Goal: Answer question/provide support: Share knowledge or assist other users

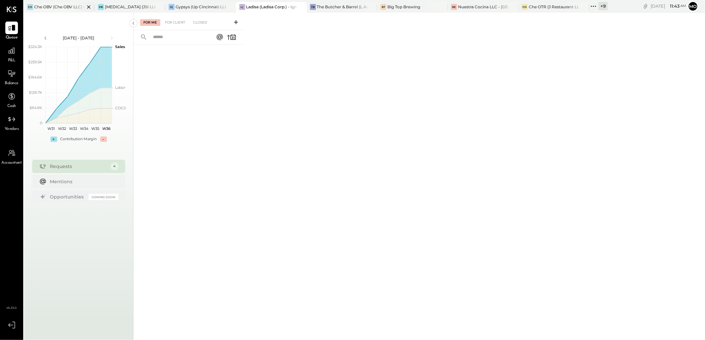
click at [40, 6] on div "Che OBV (Che OBV LLC) - Ignite" at bounding box center [59, 7] width 50 height 6
click at [175, 24] on div "For Client" at bounding box center [175, 22] width 27 height 7
click at [197, 23] on div "Closed" at bounding box center [200, 22] width 21 height 7
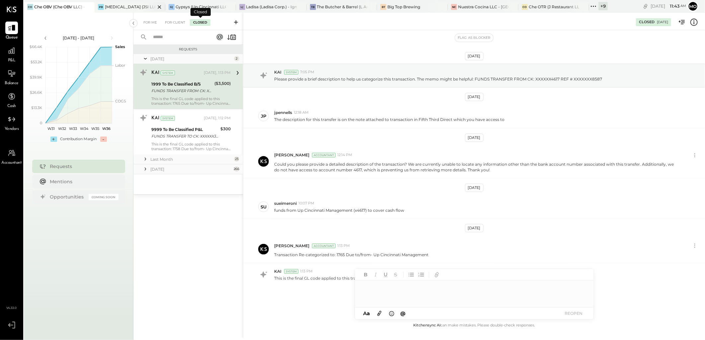
scroll to position [15, 0]
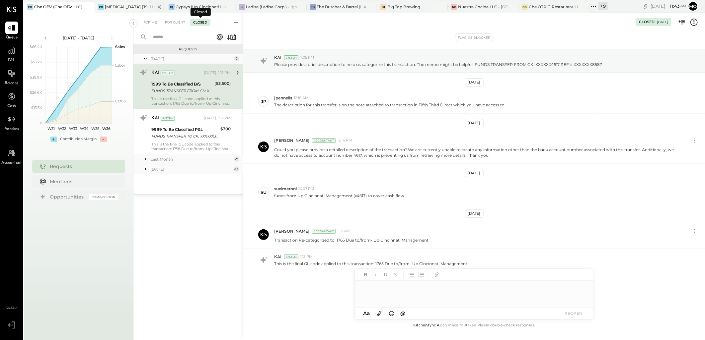
click at [128, 6] on div "[MEDICAL_DATA] (JSI LLC) - Ignite" at bounding box center [130, 7] width 50 height 6
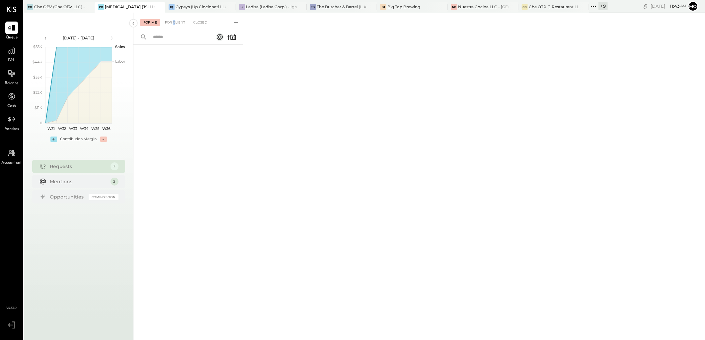
drag, startPoint x: 174, startPoint y: 23, endPoint x: 187, endPoint y: 39, distance: 20.7
click at [174, 23] on div "For Client" at bounding box center [175, 22] width 27 height 7
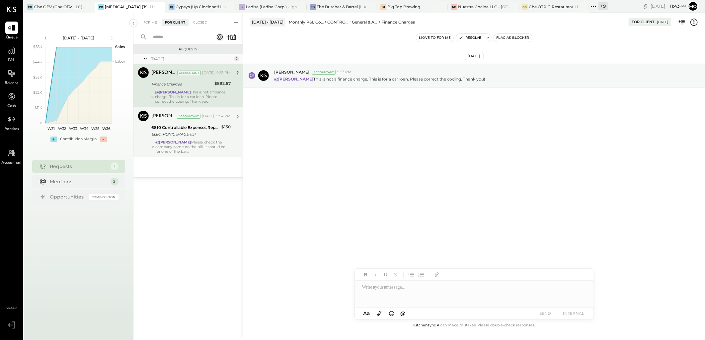
click at [219, 129] on div "6810 Controllable Expenses:Repairs & Maintenance:Repair & Maintenance, Equipment" at bounding box center [185, 127] width 68 height 7
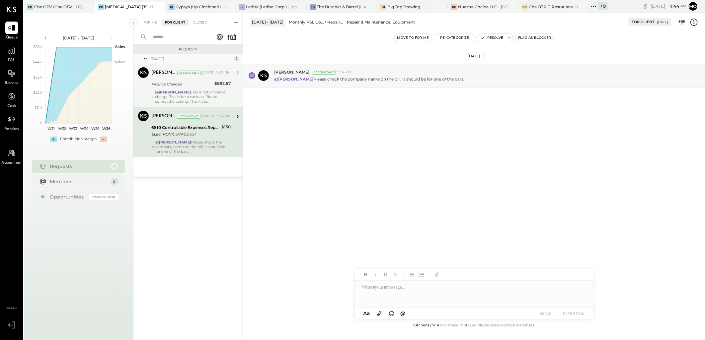
click at [206, 88] on div "Finance Charges" at bounding box center [181, 84] width 61 height 8
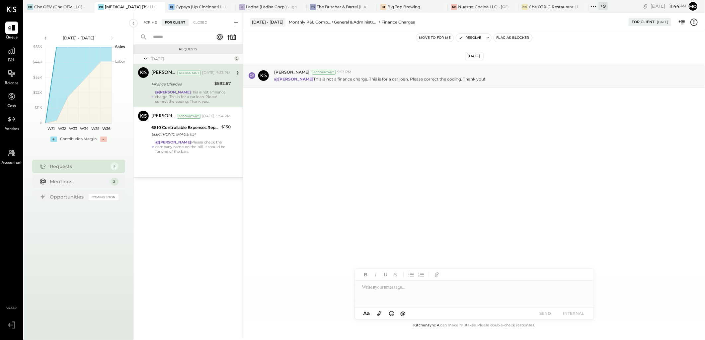
click at [157, 20] on div "For Me" at bounding box center [150, 22] width 20 height 7
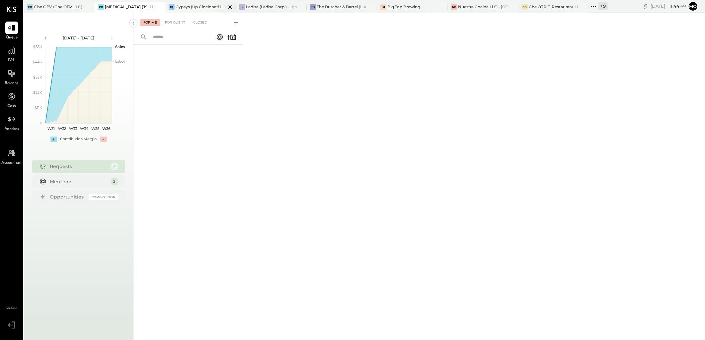
click at [196, 11] on div "G( Gypsys (Up Cincinnati LLC) - [GEOGRAPHIC_DATA]" at bounding box center [200, 7] width 71 height 11
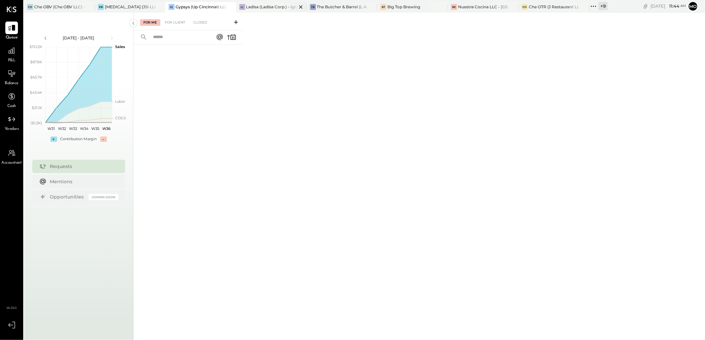
click at [268, 9] on div "Ladisa (Ladisa Corp.) - Ignite" at bounding box center [271, 7] width 50 height 6
click at [177, 25] on div "For Client" at bounding box center [175, 22] width 27 height 7
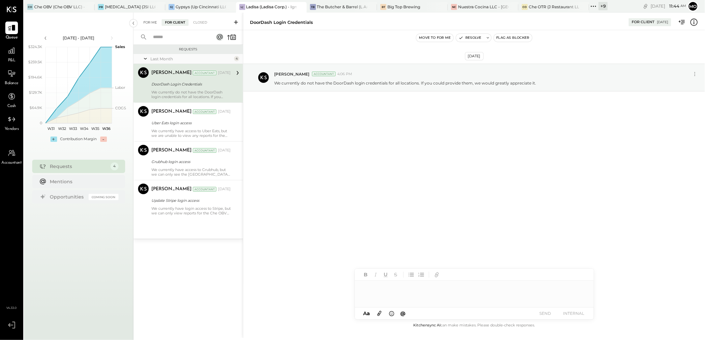
click at [150, 21] on div "For Me" at bounding box center [150, 22] width 20 height 7
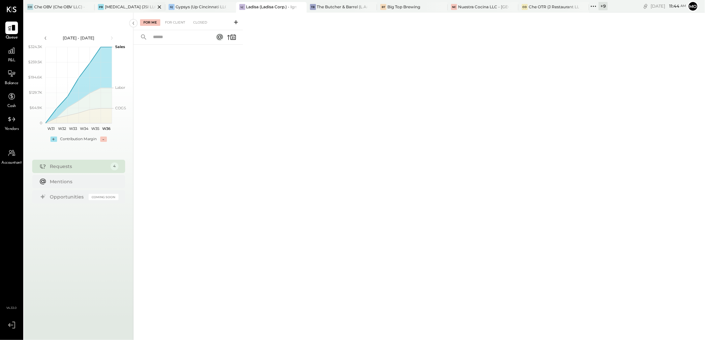
click at [120, 9] on div "[MEDICAL_DATA] (JSI LLC) - Ignite" at bounding box center [130, 7] width 50 height 6
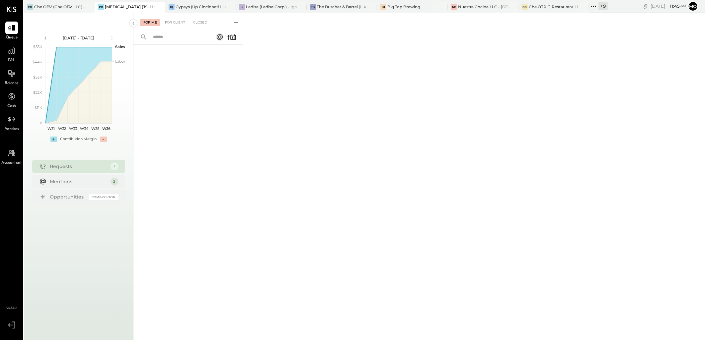
drag, startPoint x: 168, startPoint y: 21, endPoint x: 193, endPoint y: 39, distance: 30.7
click at [168, 21] on div "For Client" at bounding box center [175, 22] width 27 height 7
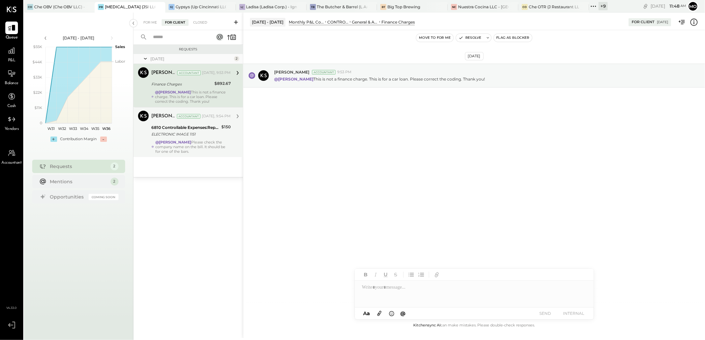
click at [180, 130] on div "6810 Controllable Expenses:Repairs & Maintenance:Repair & Maintenance, Equipment" at bounding box center [185, 127] width 68 height 7
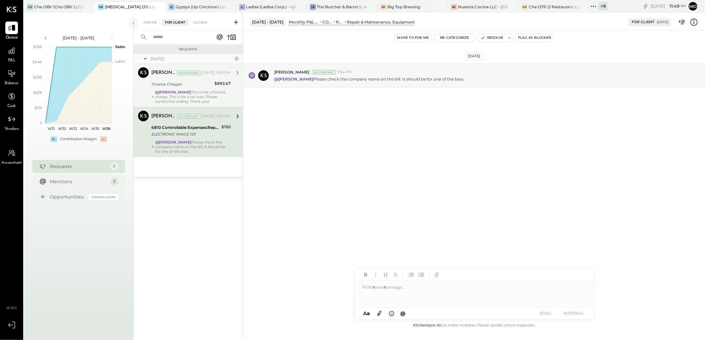
click at [191, 91] on strong "@[PERSON_NAME]" at bounding box center [173, 92] width 36 height 5
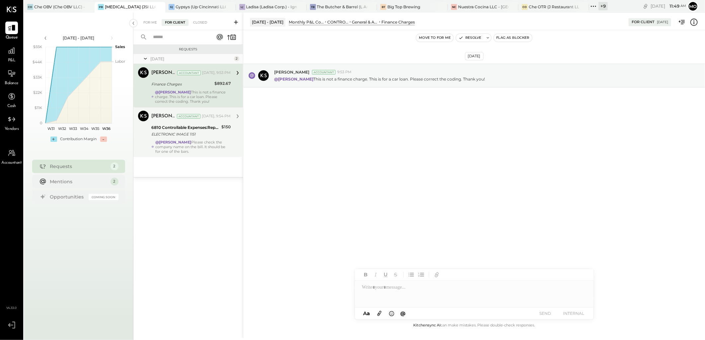
click at [191, 144] on strong "@[PERSON_NAME]" at bounding box center [173, 142] width 36 height 5
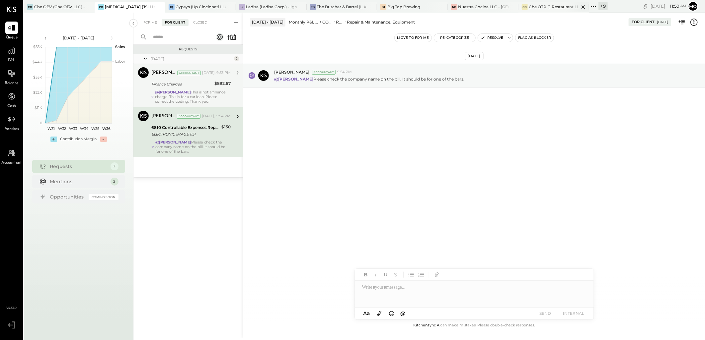
click at [531, 4] on div "Che OTR (J Restaurant LLC) - Ignite" at bounding box center [553, 7] width 50 height 6
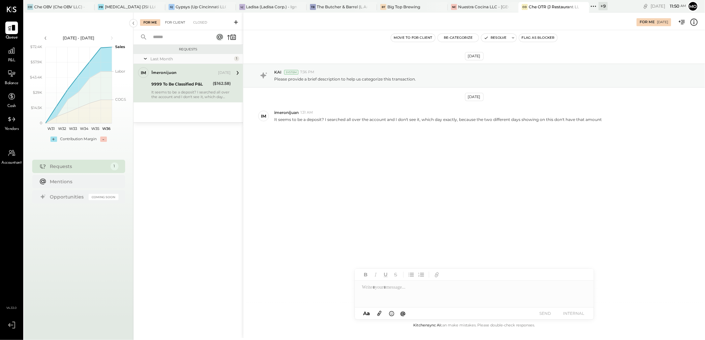
click at [174, 20] on div "For Client" at bounding box center [175, 22] width 27 height 7
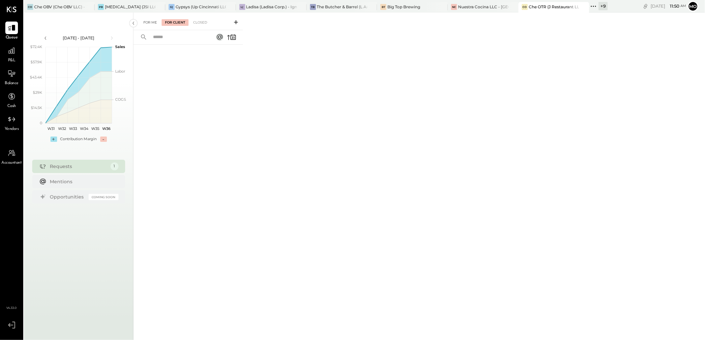
click at [152, 21] on div "For Me" at bounding box center [150, 22] width 20 height 7
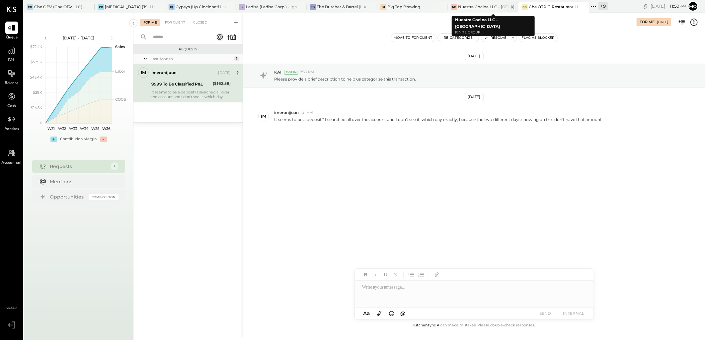
click at [483, 3] on div "NC Nuestra Cocina LLC - [GEOGRAPHIC_DATA]" at bounding box center [482, 7] width 71 height 11
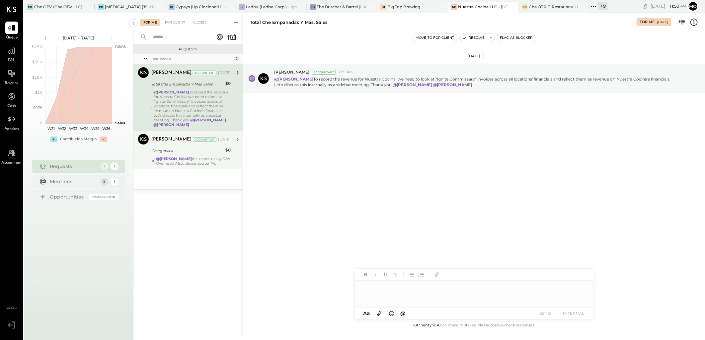
click at [207, 163] on div "@Mohammadsalkin Ansari this needs to say G&A Overhead. Also, please accrue 7%." at bounding box center [193, 161] width 75 height 9
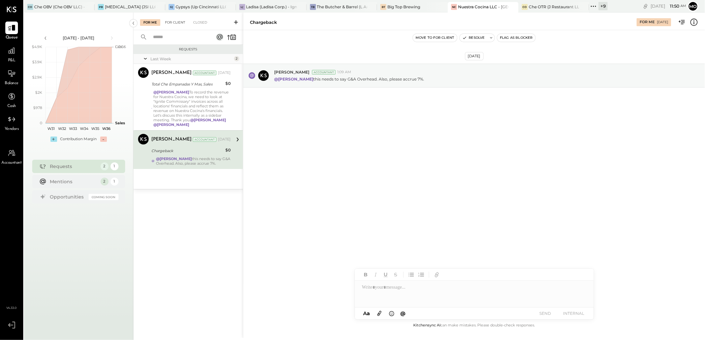
click at [171, 24] on div "For Client" at bounding box center [175, 22] width 27 height 7
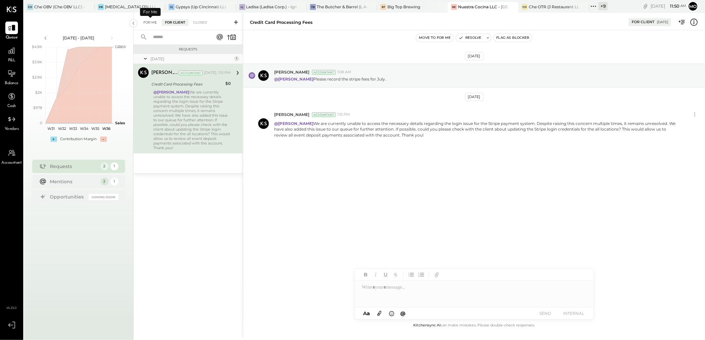
drag, startPoint x: 145, startPoint y: 24, endPoint x: 186, endPoint y: 45, distance: 46.6
click at [146, 24] on div "For Me" at bounding box center [150, 22] width 20 height 7
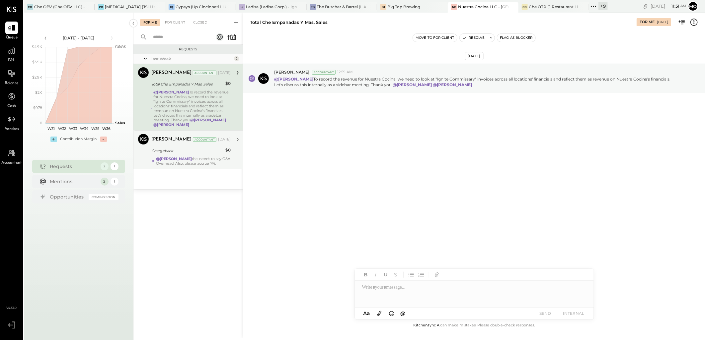
click at [190, 147] on div "Chargeback" at bounding box center [187, 151] width 72 height 8
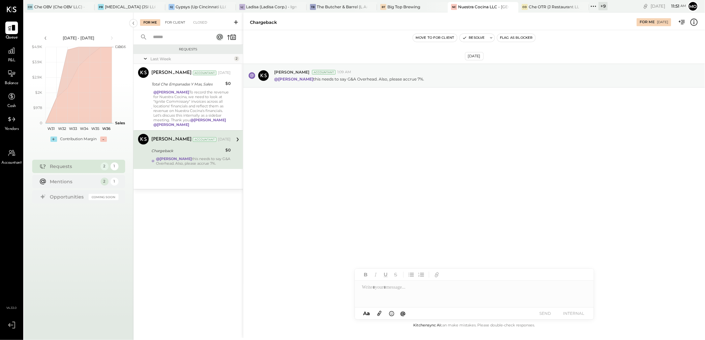
click at [176, 21] on div "For Client" at bounding box center [175, 22] width 27 height 7
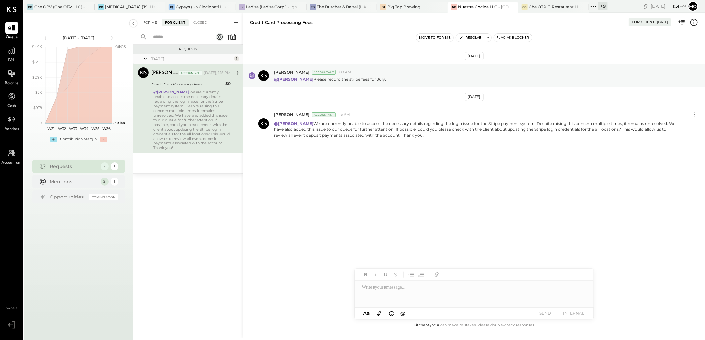
click at [148, 23] on div "For Me" at bounding box center [150, 22] width 20 height 7
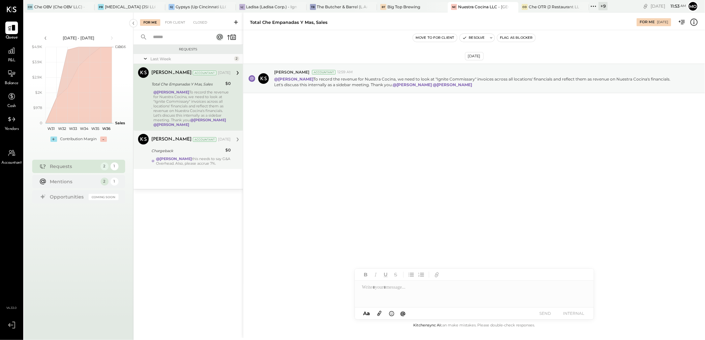
click at [177, 158] on strong "@[PERSON_NAME]" at bounding box center [174, 159] width 36 height 5
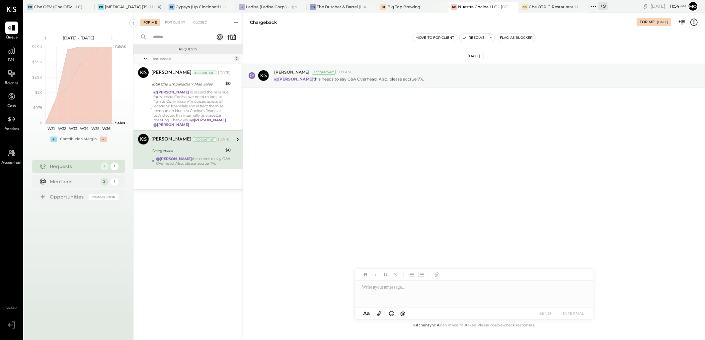
click at [130, 4] on div "[MEDICAL_DATA] (JSI LLC) - Ignite" at bounding box center [130, 7] width 50 height 6
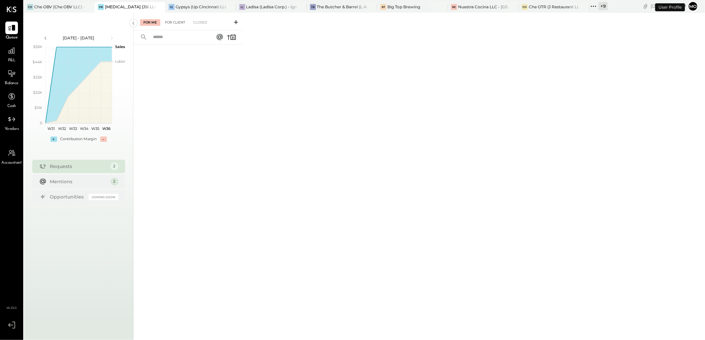
click at [176, 23] on div "For Client" at bounding box center [175, 22] width 27 height 7
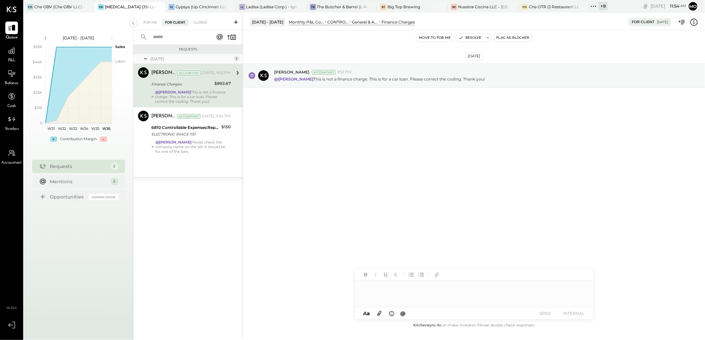
click at [210, 97] on div "@[PERSON_NAME] This is not a finance charge. This is for a car loan. Please cor…" at bounding box center [193, 97] width 76 height 14
click at [389, 288] on div at bounding box center [474, 294] width 239 height 27
click at [406, 277] on span "[PERSON_NAME]" at bounding box center [418, 280] width 52 height 6
click at [469, 285] on div "**********" at bounding box center [474, 294] width 239 height 27
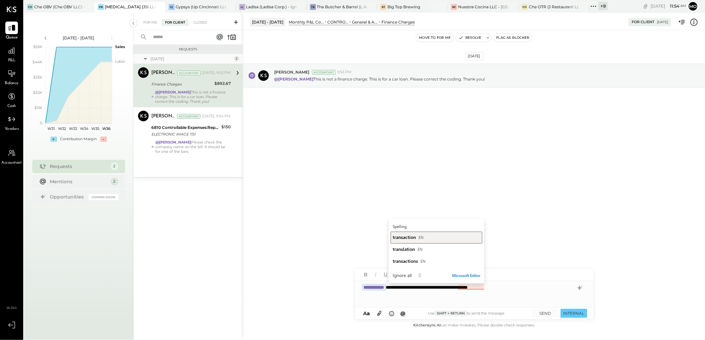
click at [406, 239] on span "transaction" at bounding box center [403, 237] width 23 height 6
click at [551, 314] on button "SEND" at bounding box center [545, 313] width 27 height 9
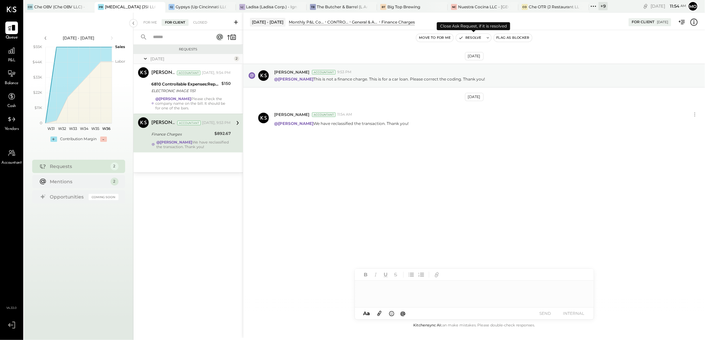
click at [474, 36] on button "Resolve" at bounding box center [470, 38] width 28 height 8
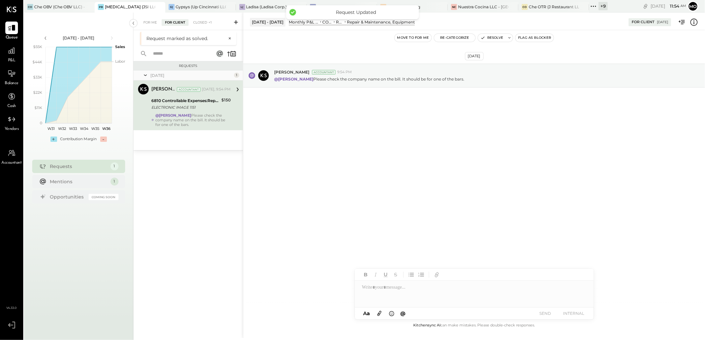
click at [206, 116] on div "@[PERSON_NAME] Please check the company name on the bill. It should be for one …" at bounding box center [192, 120] width 75 height 14
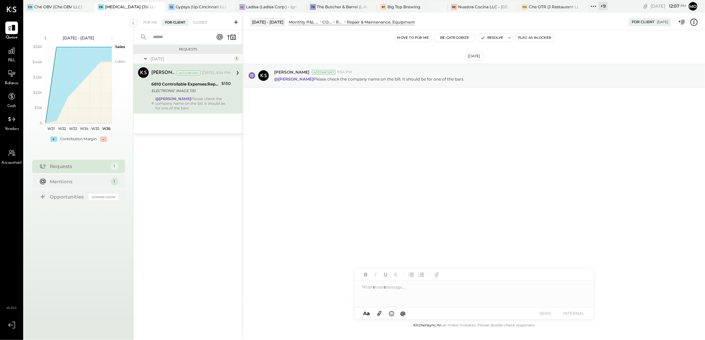
click at [396, 286] on div at bounding box center [474, 294] width 239 height 27
type input "****"
click at [403, 284] on div "JS [PERSON_NAME]" at bounding box center [409, 279] width 76 height 13
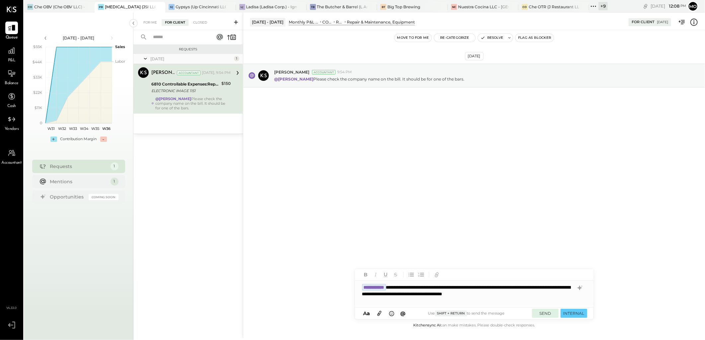
click at [546, 316] on button "SEND" at bounding box center [545, 313] width 27 height 9
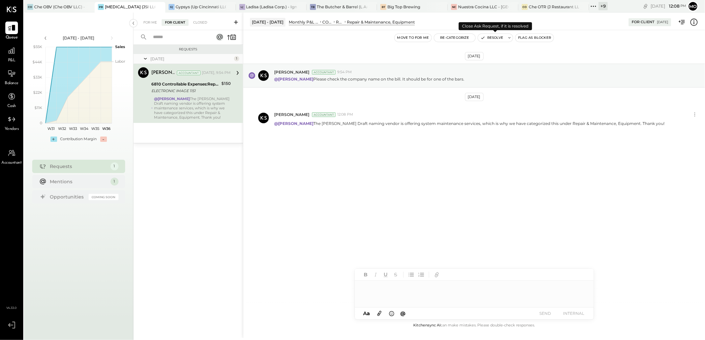
click at [498, 39] on button "Resolve" at bounding box center [492, 38] width 28 height 8
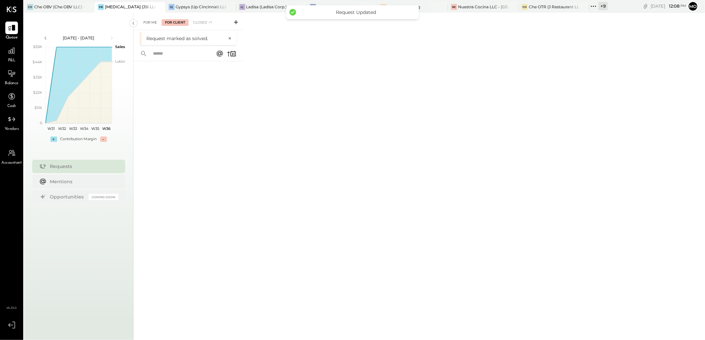
click at [152, 22] on div "For Me" at bounding box center [150, 22] width 20 height 7
click at [339, 140] on div "For Me For Client Closed" at bounding box center [418, 176] width 571 height 326
click at [410, 11] on div "BT Big Top Brewing" at bounding box center [412, 7] width 71 height 11
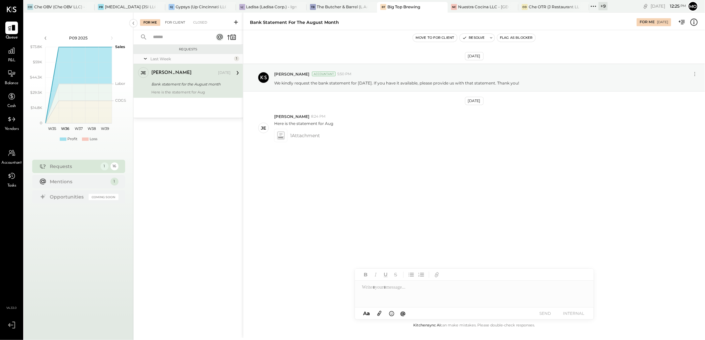
click at [182, 24] on div "For Client" at bounding box center [175, 22] width 27 height 7
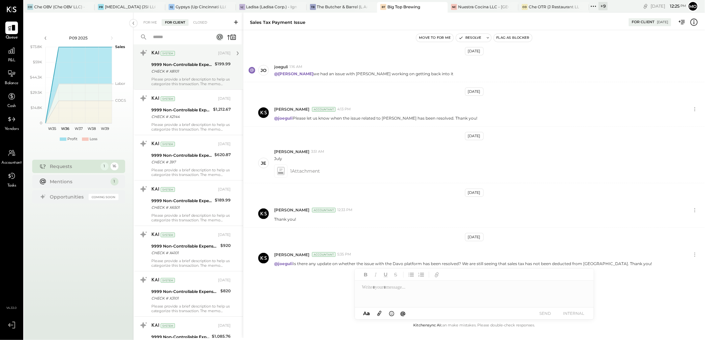
scroll to position [121, 0]
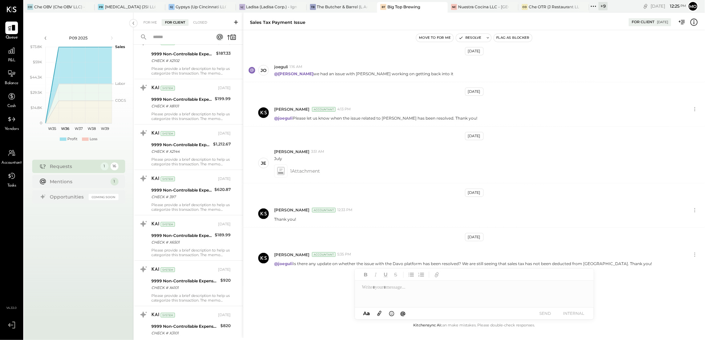
click at [146, 26] on div "For Me" at bounding box center [150, 22] width 20 height 7
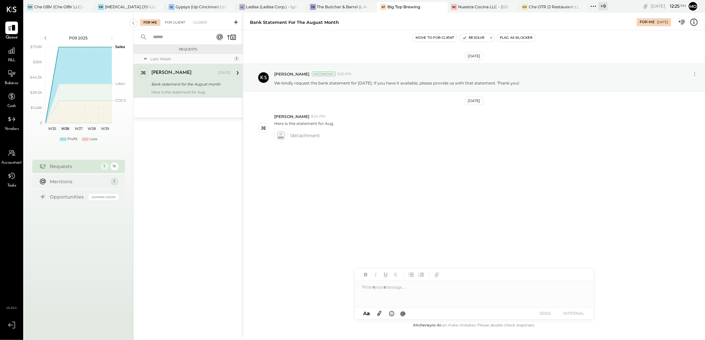
click at [180, 24] on div "For Client" at bounding box center [175, 22] width 27 height 7
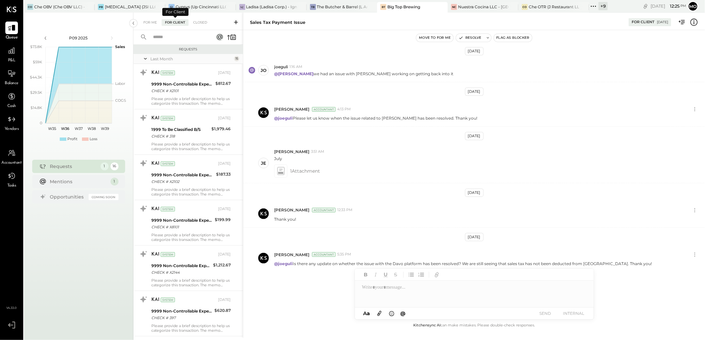
scroll to position [490, 0]
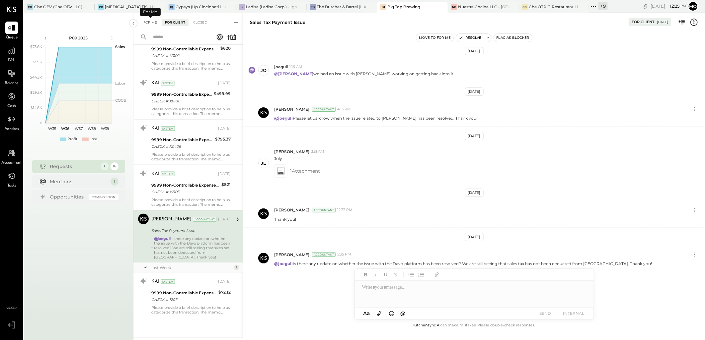
click at [151, 21] on div "For Me" at bounding box center [150, 22] width 20 height 7
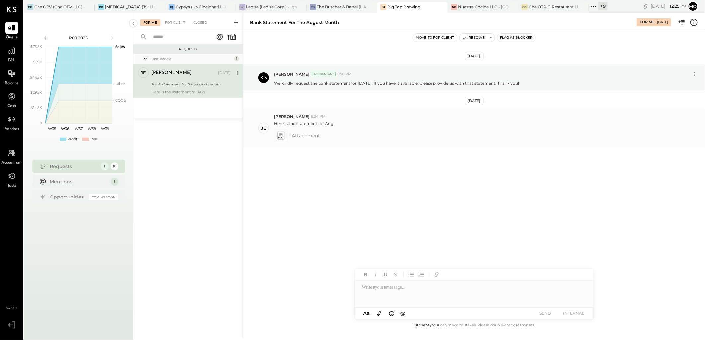
click at [282, 135] on icon at bounding box center [280, 136] width 7 height 8
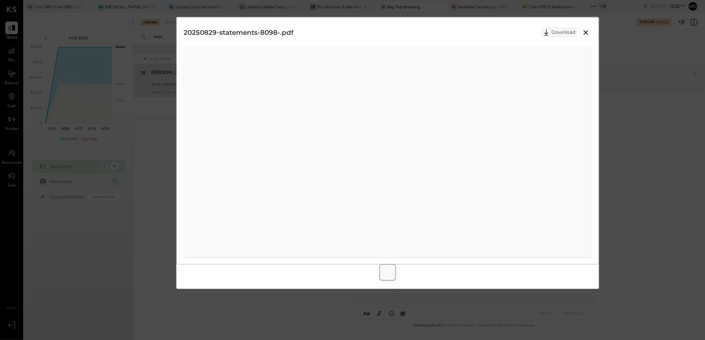
click at [551, 34] on icon at bounding box center [546, 33] width 10 height 10
click at [588, 33] on icon at bounding box center [586, 33] width 8 height 8
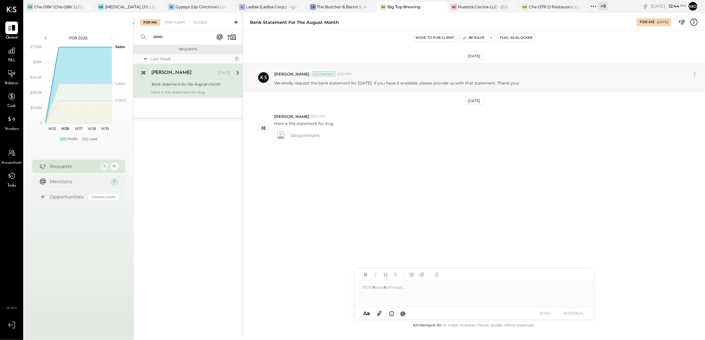
click at [385, 293] on div at bounding box center [474, 294] width 239 height 27
click at [541, 315] on button "SEND" at bounding box center [545, 313] width 27 height 9
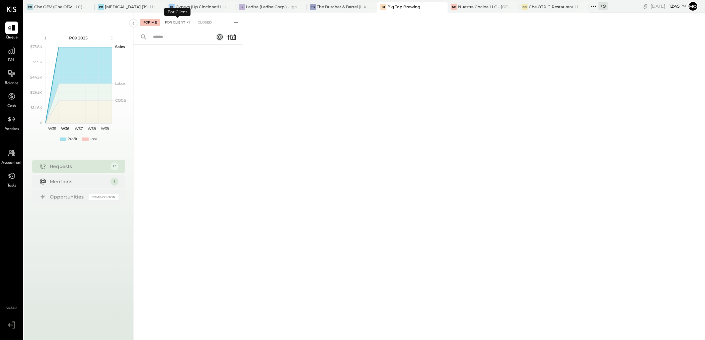
click at [175, 24] on div "For Client +1" at bounding box center [178, 22] width 32 height 7
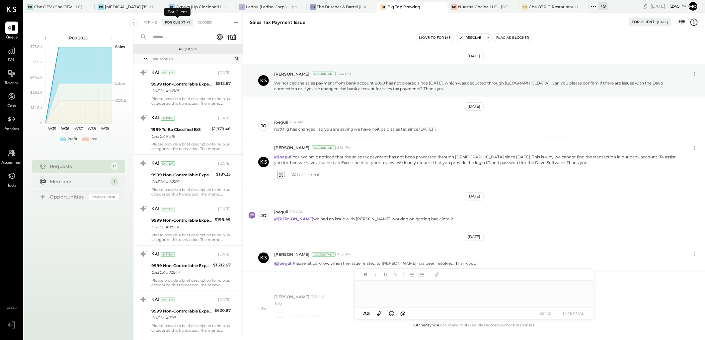
scroll to position [145, 0]
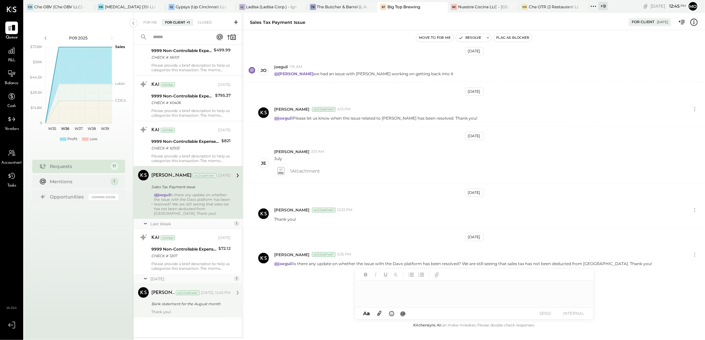
click at [192, 303] on div "Bank statement for the August month" at bounding box center [189, 304] width 77 height 7
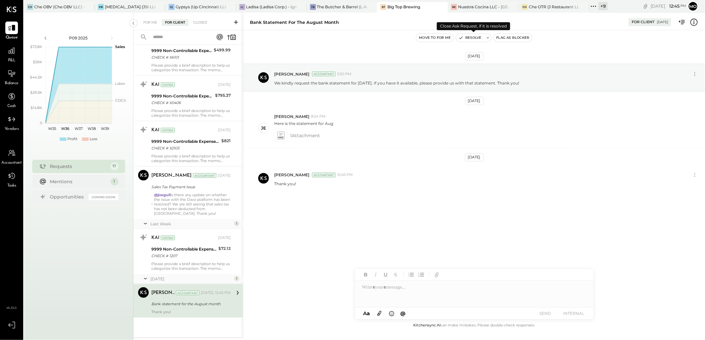
click at [470, 38] on button "Resolve" at bounding box center [470, 38] width 28 height 8
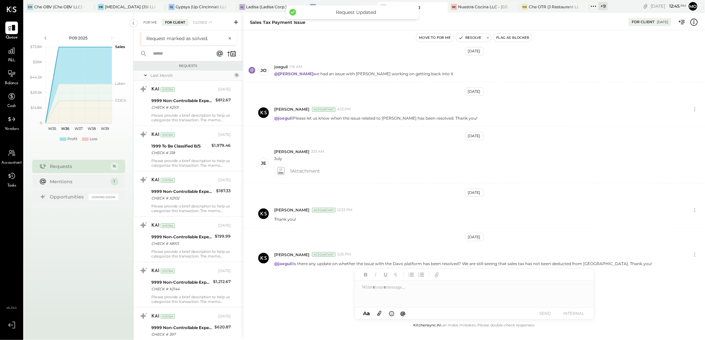
click at [147, 22] on div "For Me" at bounding box center [150, 22] width 20 height 7
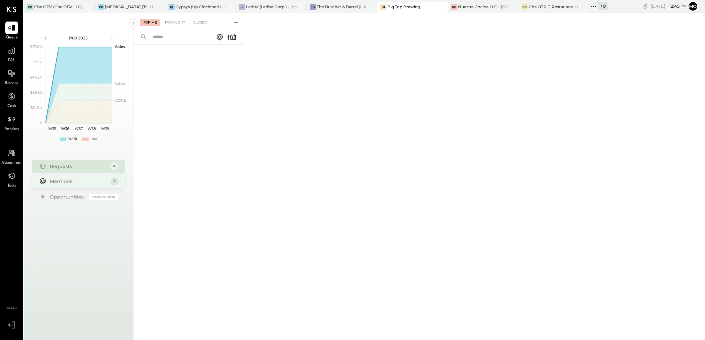
click at [81, 182] on div "Mentions" at bounding box center [78, 181] width 57 height 7
click at [176, 25] on div "For Client" at bounding box center [175, 22] width 27 height 7
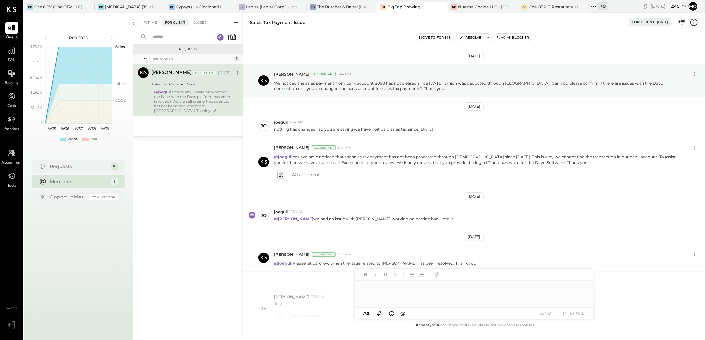
scroll to position [145, 0]
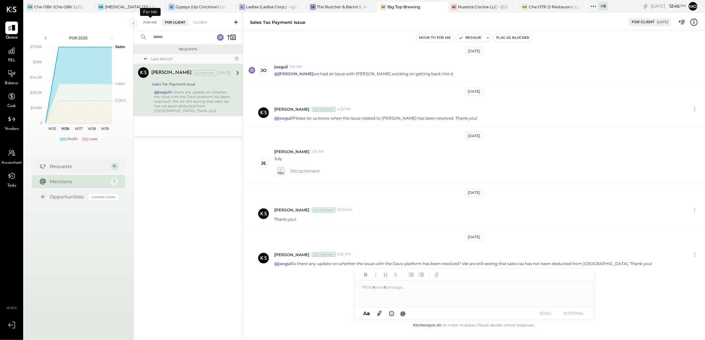
click at [153, 22] on div "For Me" at bounding box center [150, 22] width 20 height 7
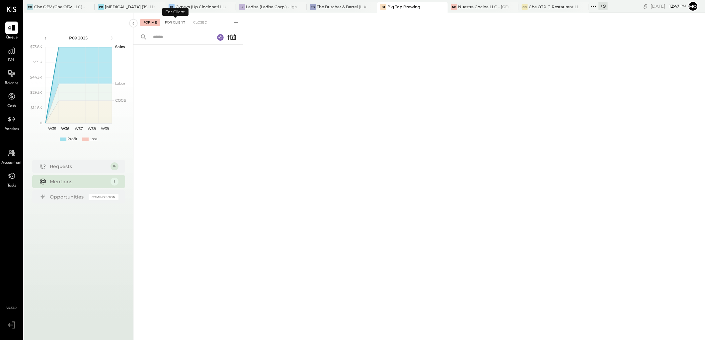
click at [180, 20] on div "For Client" at bounding box center [175, 22] width 27 height 7
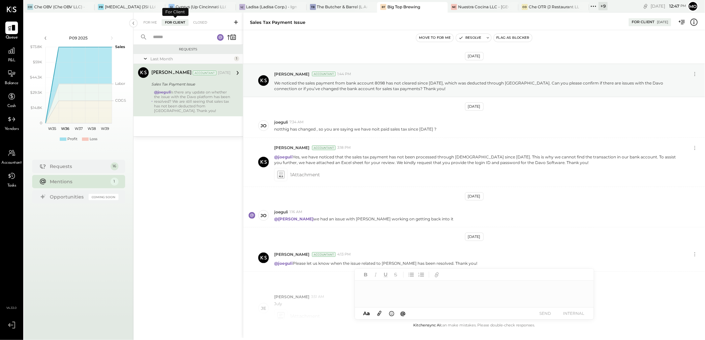
scroll to position [145, 0]
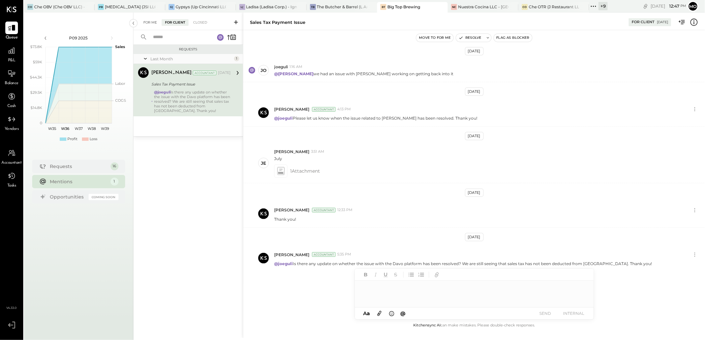
click at [148, 23] on div "For Me" at bounding box center [150, 22] width 20 height 7
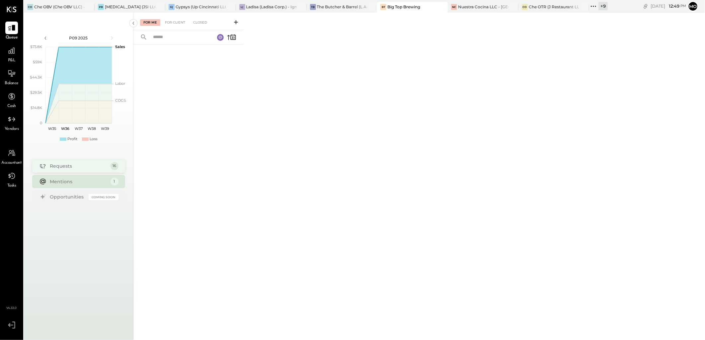
click at [65, 167] on div "Requests" at bounding box center [78, 166] width 57 height 7
click at [180, 21] on div "For Client" at bounding box center [175, 22] width 27 height 7
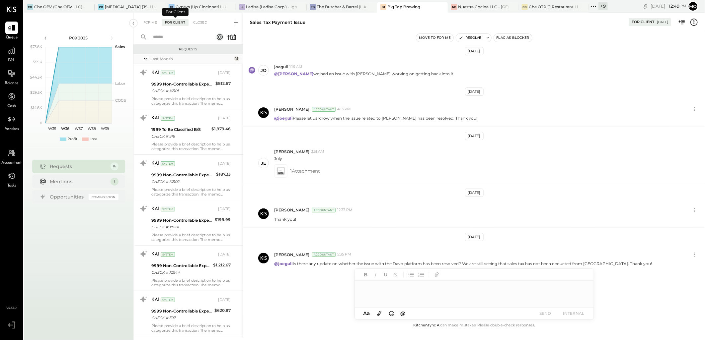
scroll to position [490, 0]
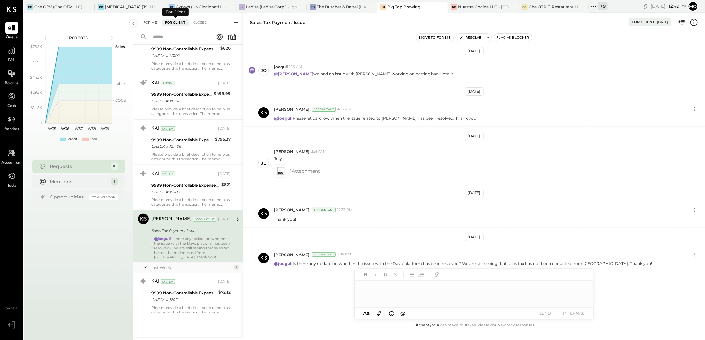
click at [148, 24] on div "For Me" at bounding box center [150, 22] width 20 height 7
